Goal: Task Accomplishment & Management: Complete application form

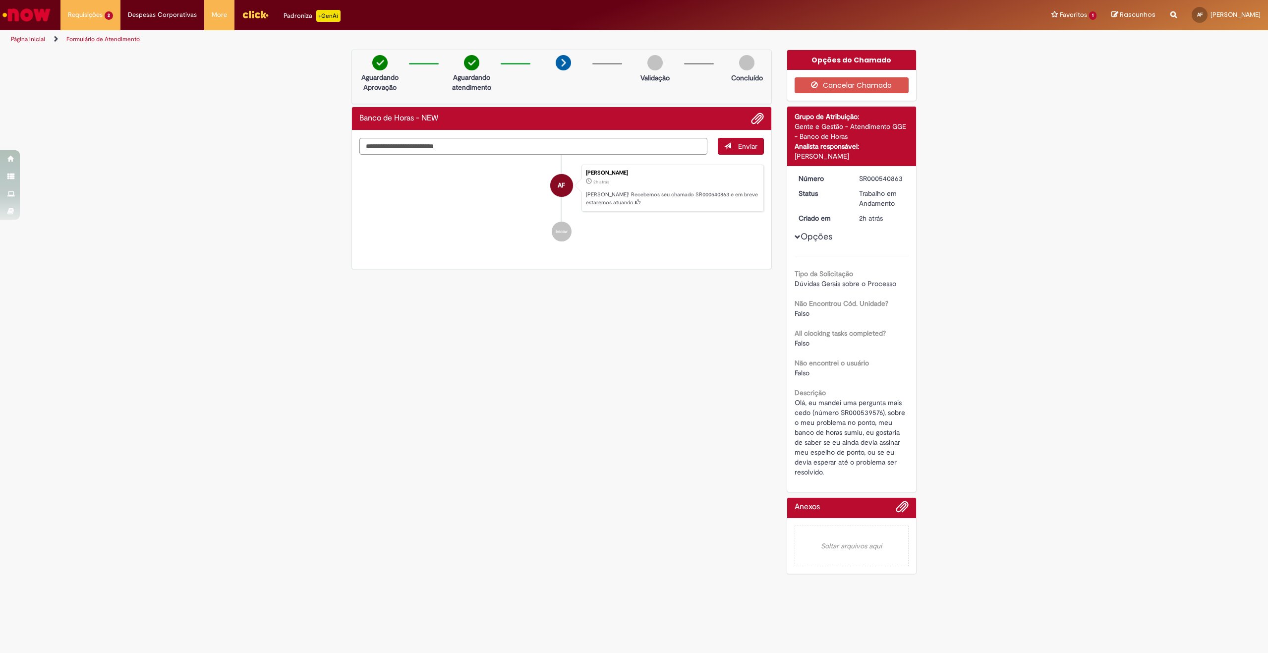
click at [1137, 290] on div "Verificar Código de Barras Aguardando Aprovação Aguardando atendimento Validaçã…" at bounding box center [634, 315] width 1268 height 530
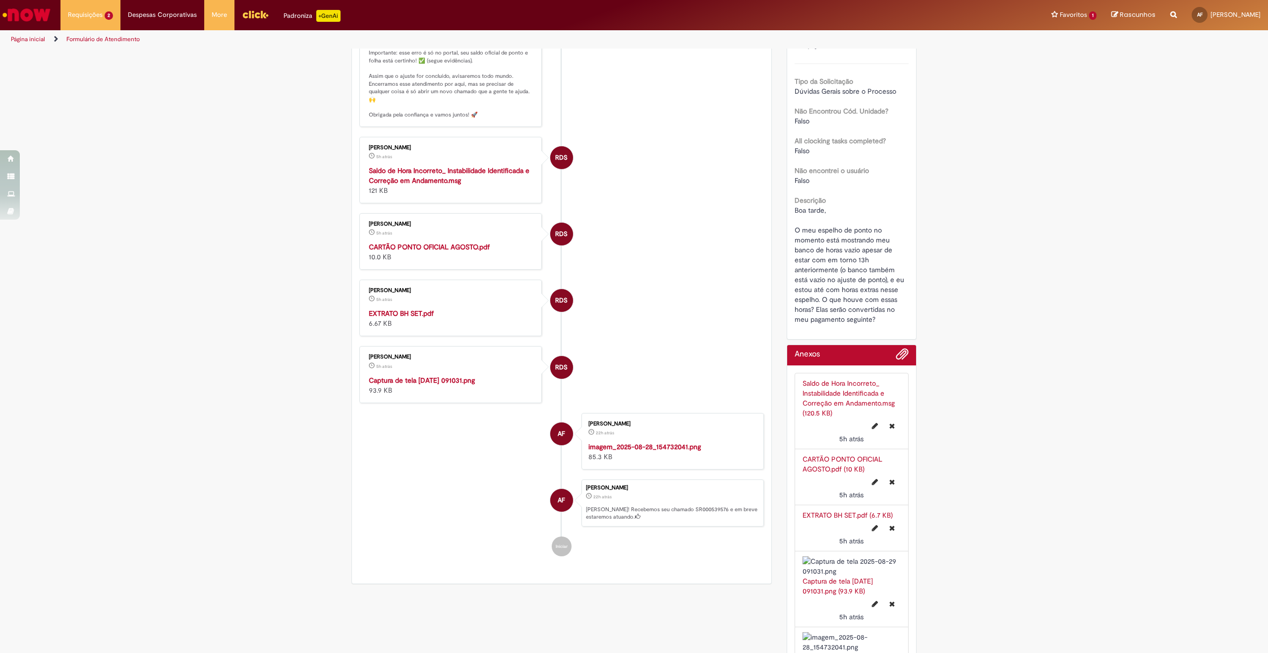
scroll to position [50, 0]
